Goal: Obtain resource: Obtain resource

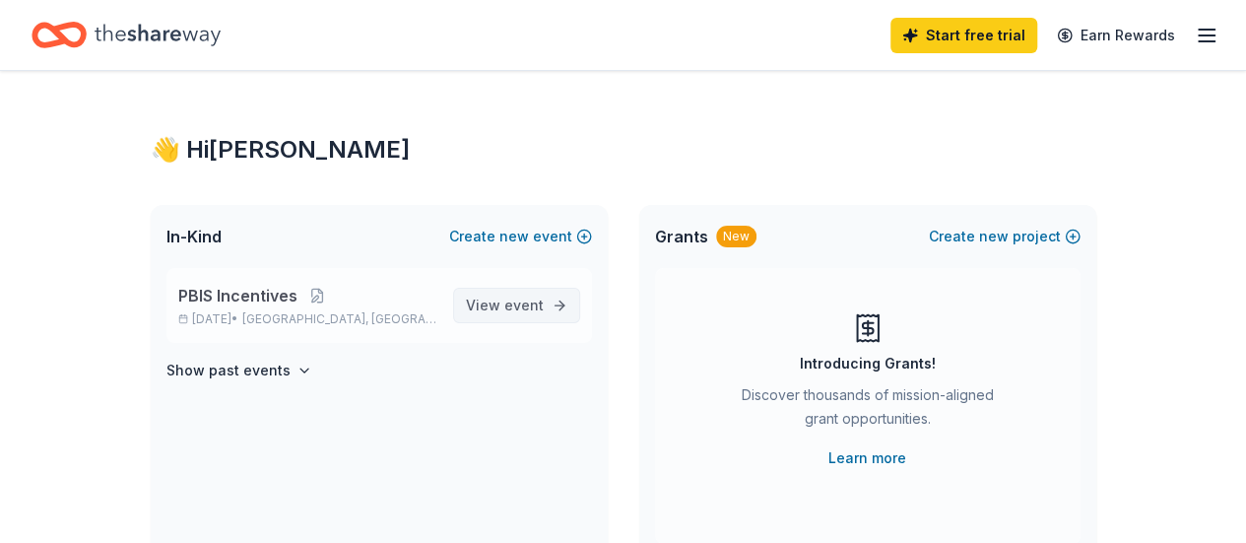
click at [515, 306] on span "event" at bounding box center [523, 305] width 39 height 17
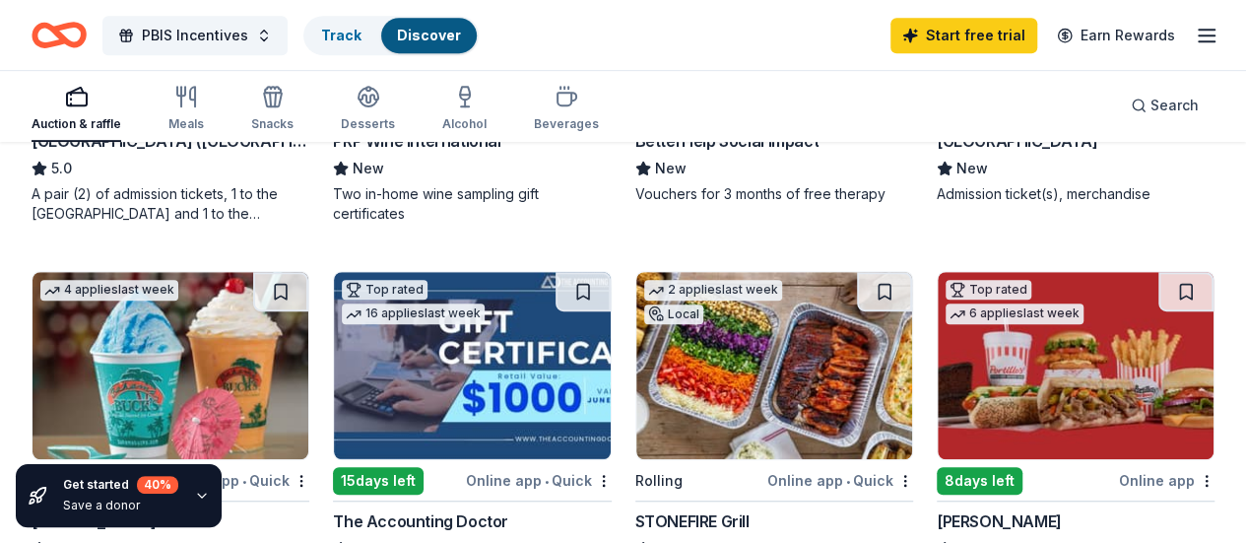
scroll to position [471, 0]
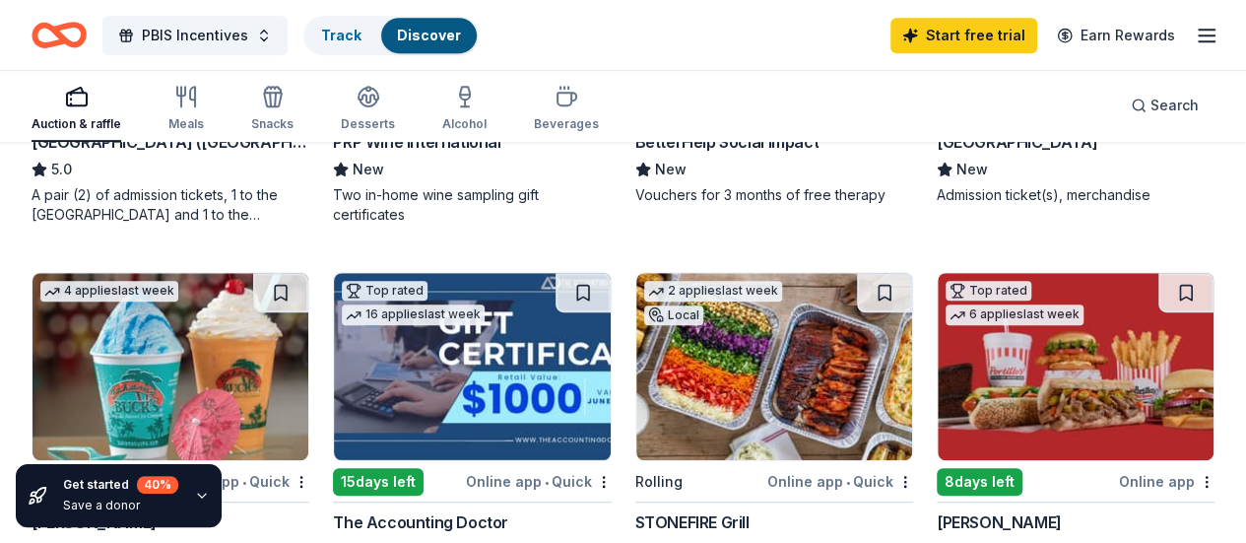
click at [281, 97] on icon "button" at bounding box center [273, 97] width 24 height 24
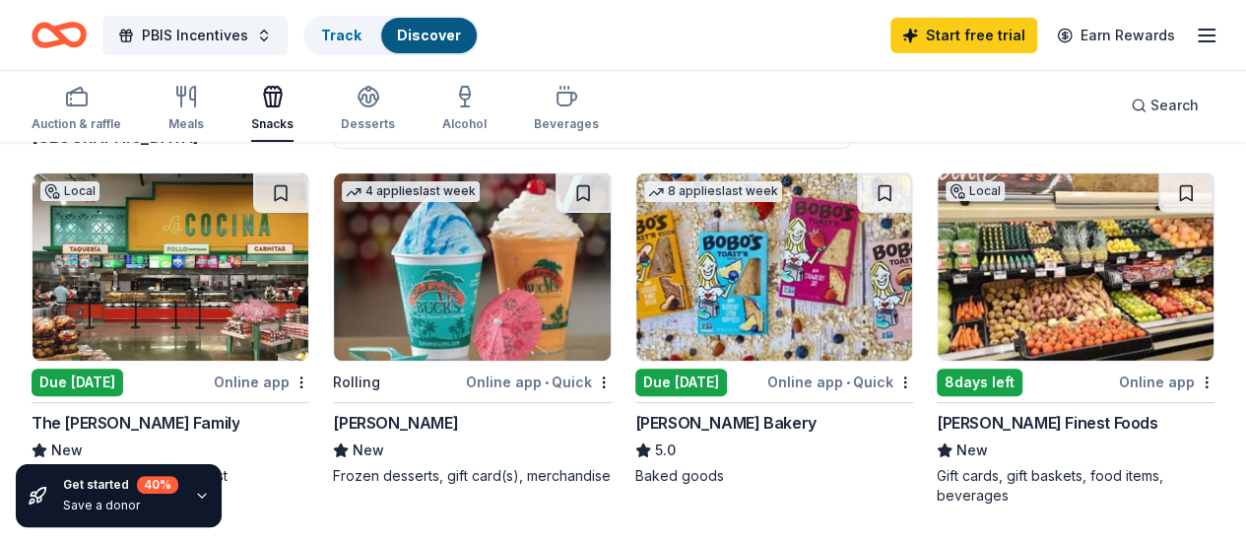
scroll to position [194, 0]
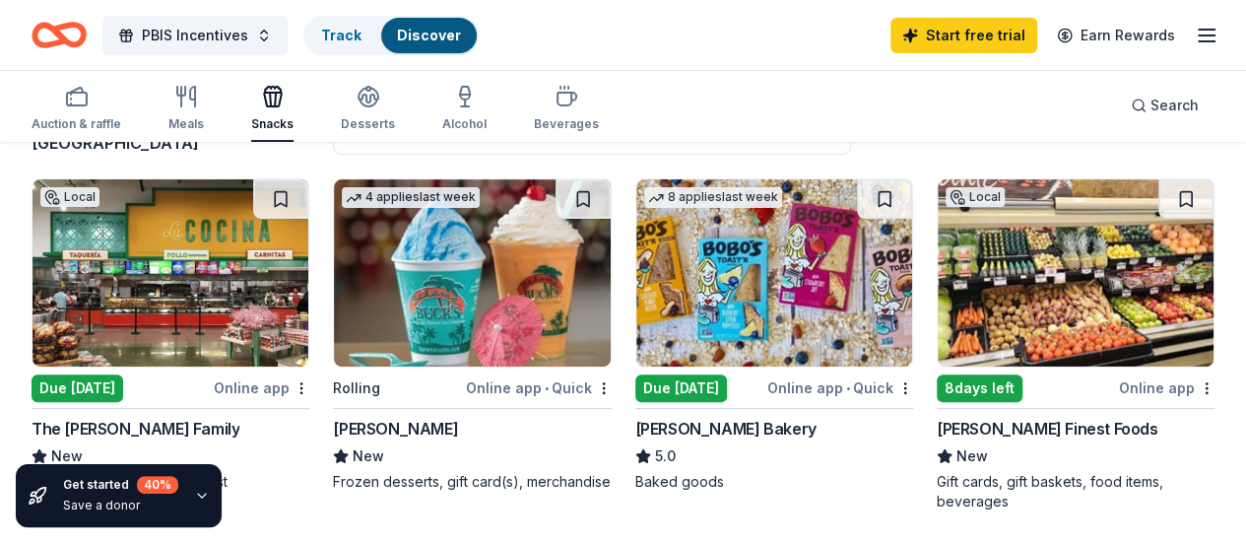
scroll to position [0, 0]
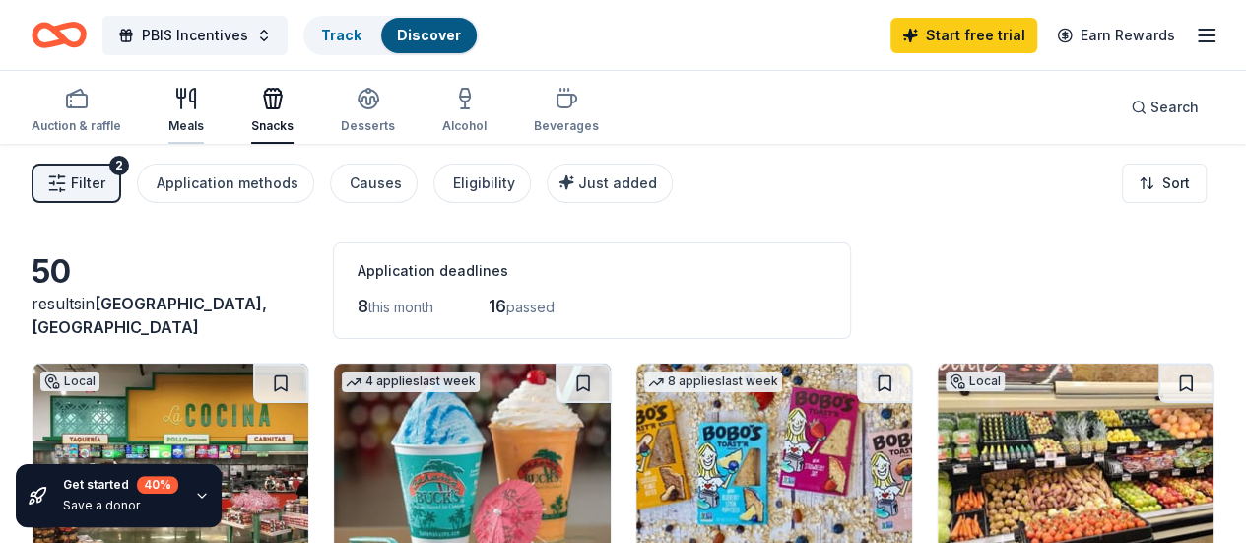
click at [201, 123] on div "Meals" at bounding box center [185, 126] width 35 height 16
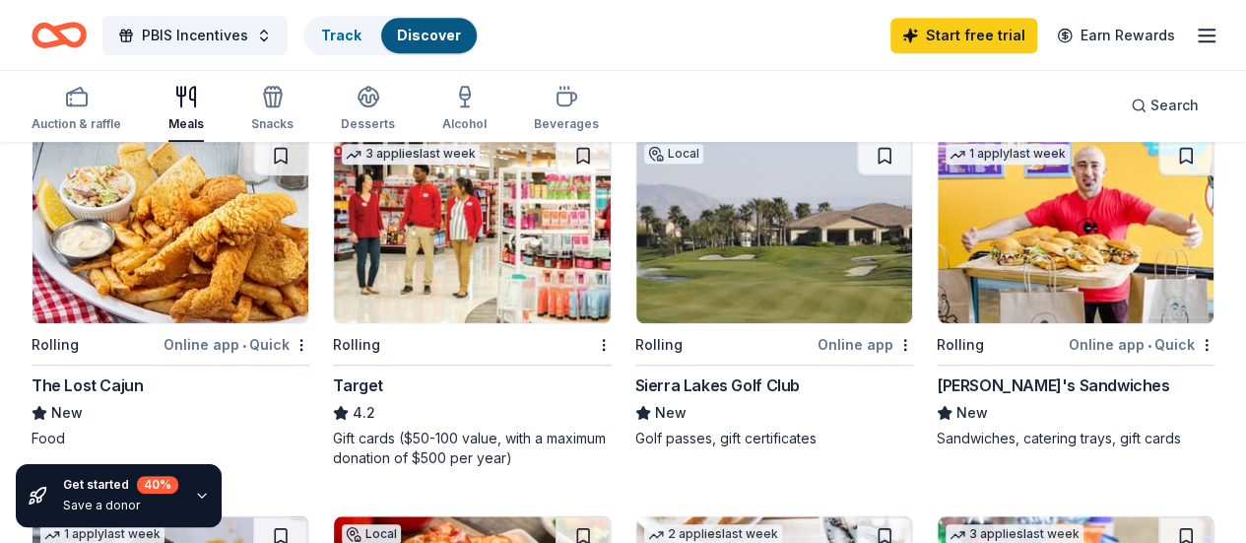
scroll to position [584, 0]
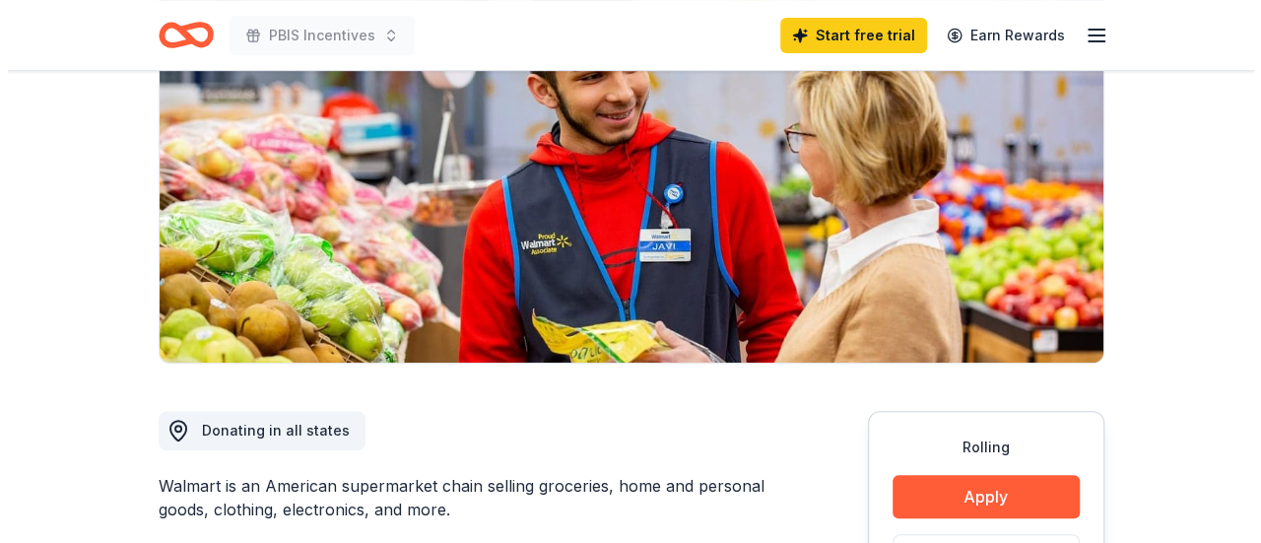
scroll to position [243, 0]
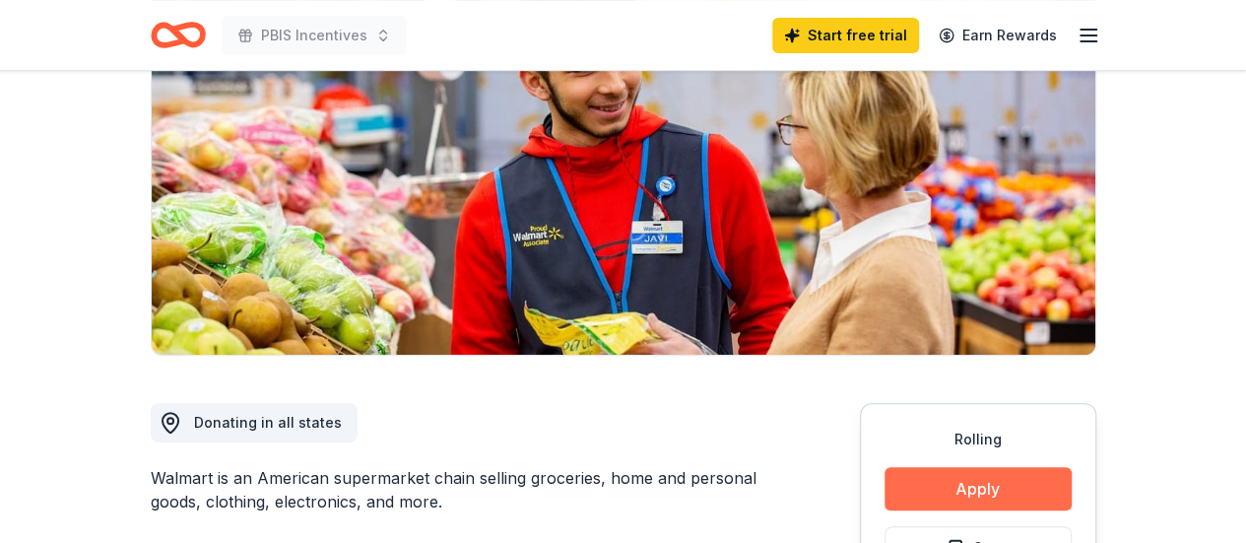
click at [946, 493] on button "Apply" at bounding box center [978, 488] width 187 height 43
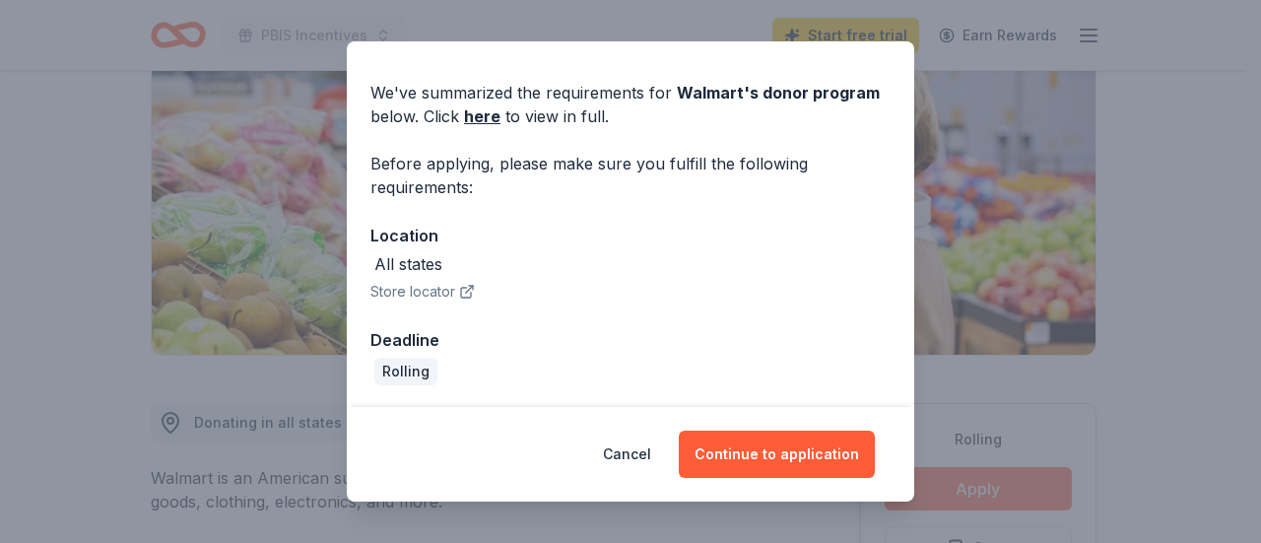
scroll to position [55, 0]
click at [481, 118] on link "here" at bounding box center [482, 117] width 36 height 24
